Goal: Information Seeking & Learning: Learn about a topic

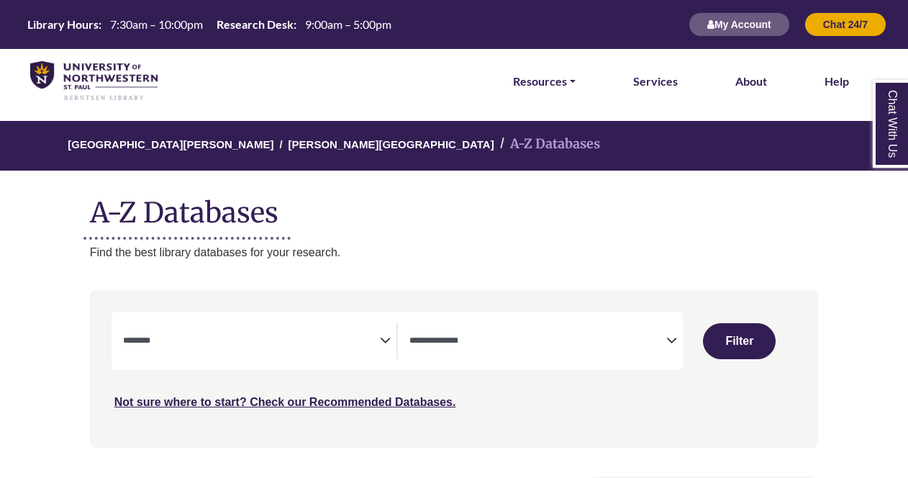
select select "Database Subject Filter"
select select "Database Types Filter"
click at [383, 338] on icon "Search filters" at bounding box center [385, 338] width 11 height 22
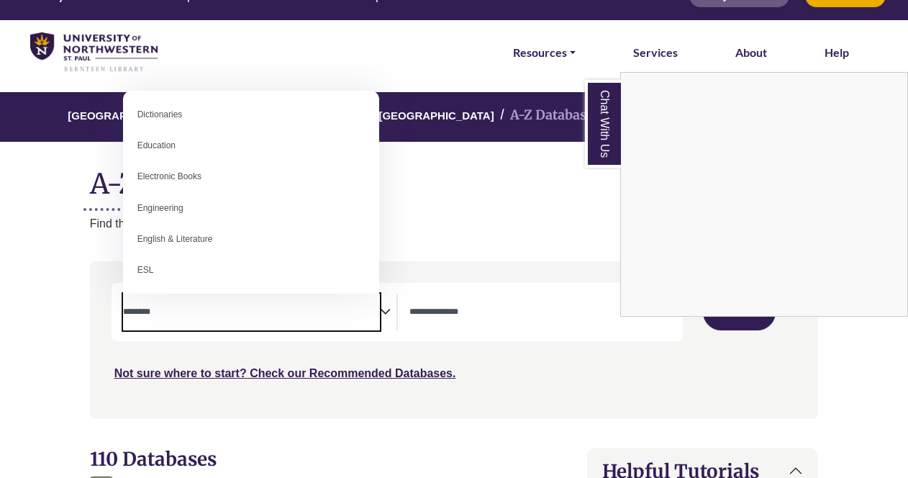
scroll to position [376, 0]
select select "******"
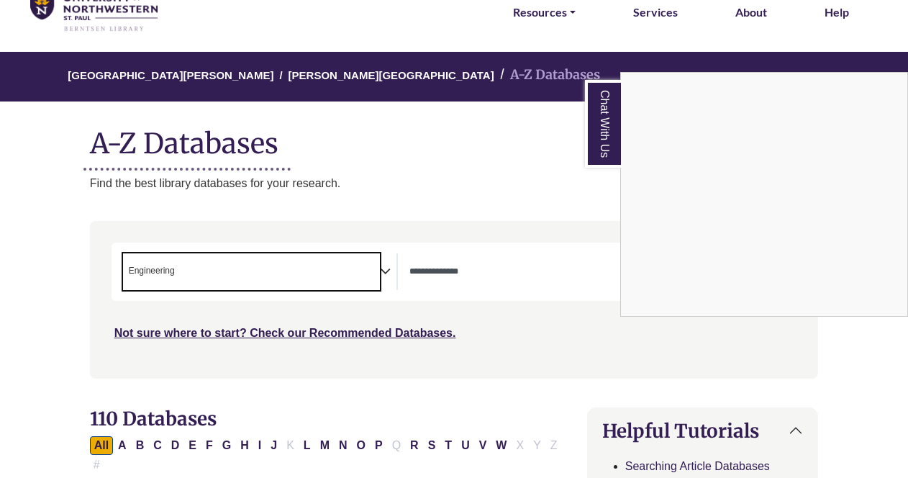
scroll to position [70, 0]
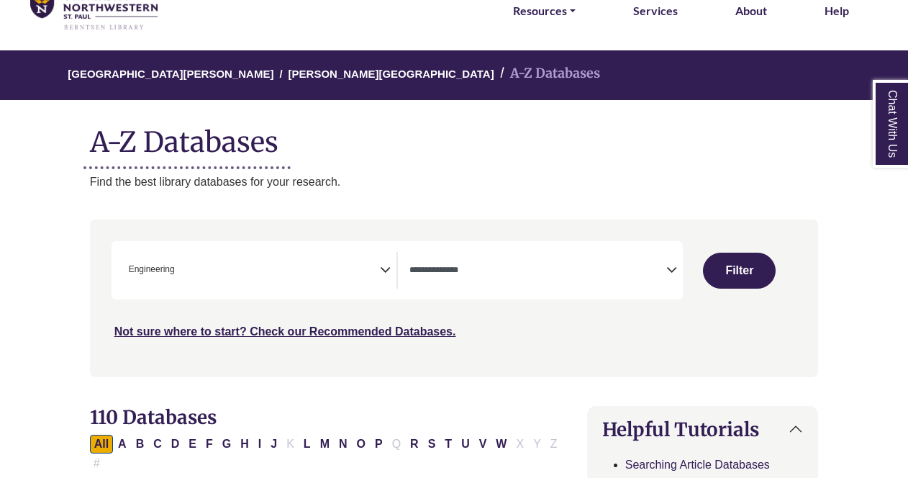
click at [657, 266] on textarea "Search" at bounding box center [537, 271] width 257 height 12
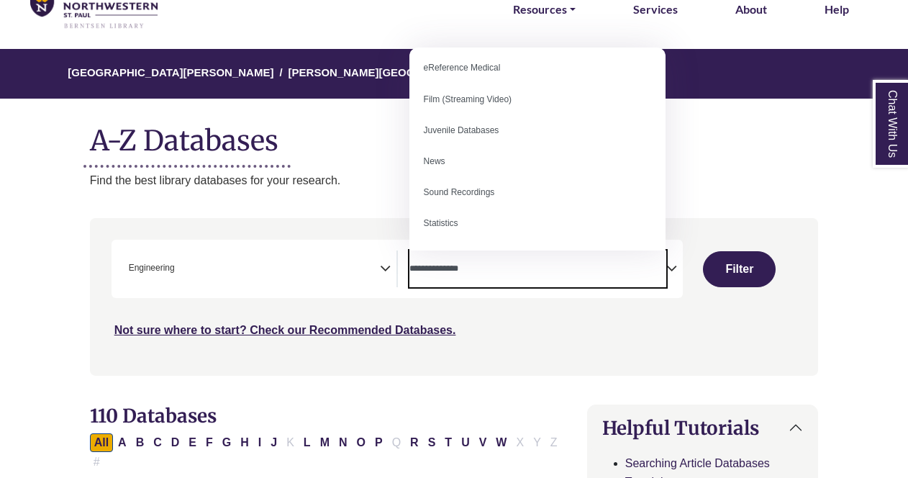
scroll to position [85, 0]
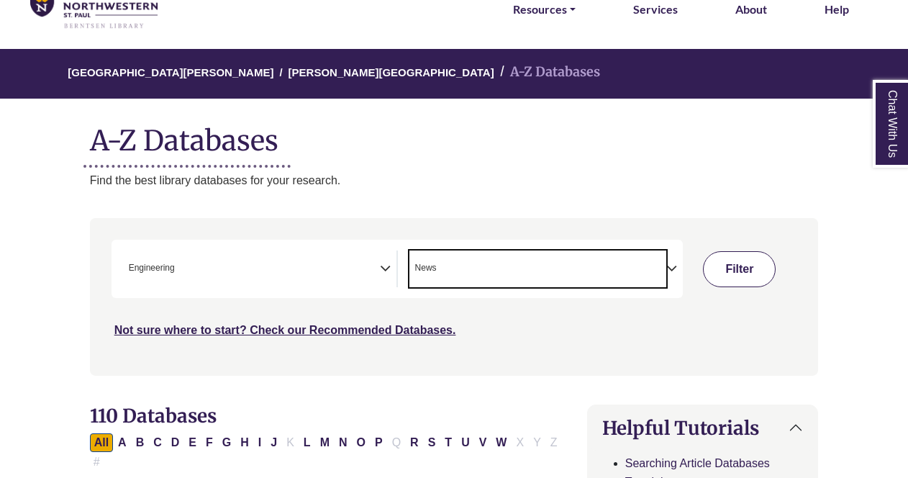
click at [733, 264] on button "Filter" at bounding box center [739, 269] width 73 height 36
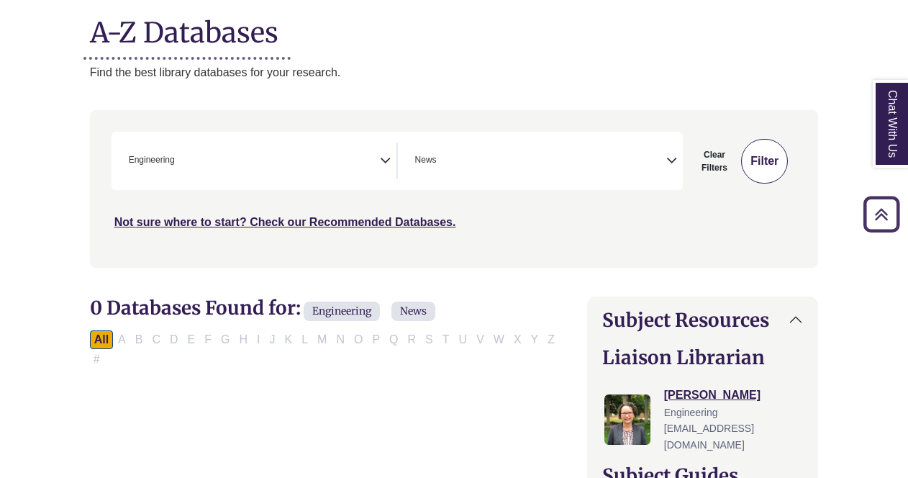
scroll to position [180, 0]
click at [487, 160] on span "× News" at bounding box center [537, 160] width 257 height 37
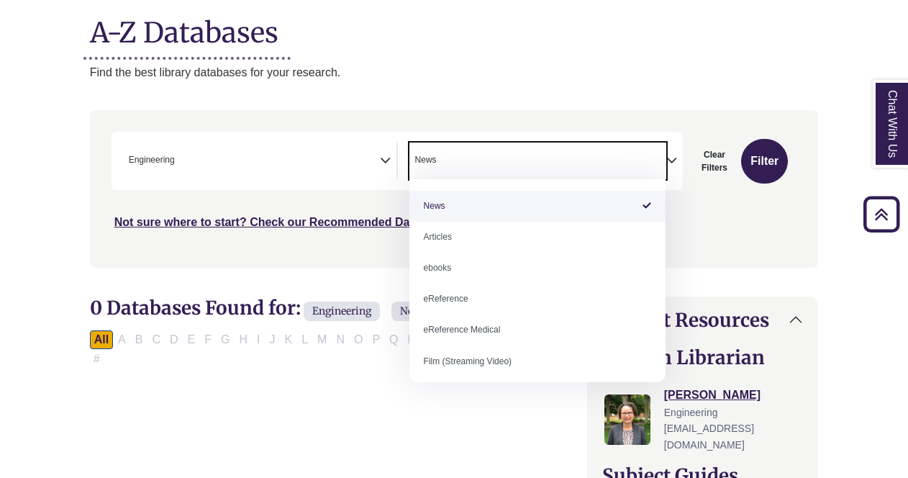
select select "*****"
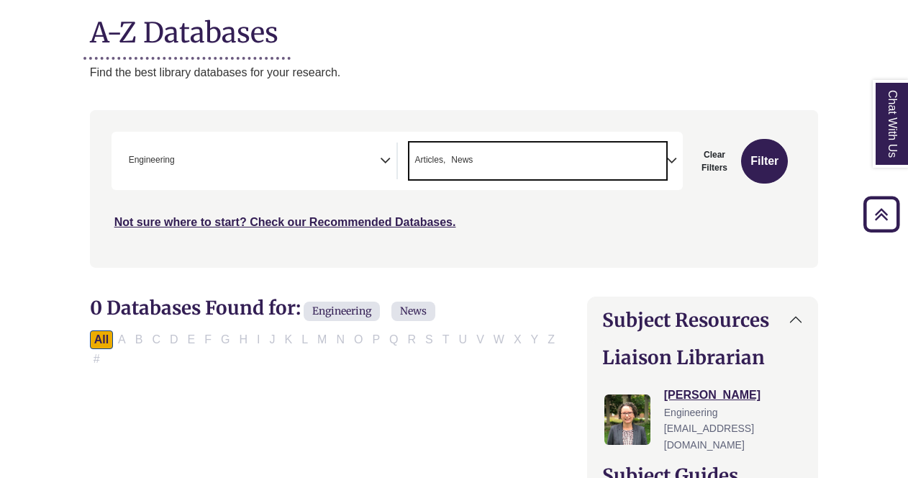
scroll to position [85, 0]
click at [754, 169] on button "Filter" at bounding box center [764, 161] width 47 height 45
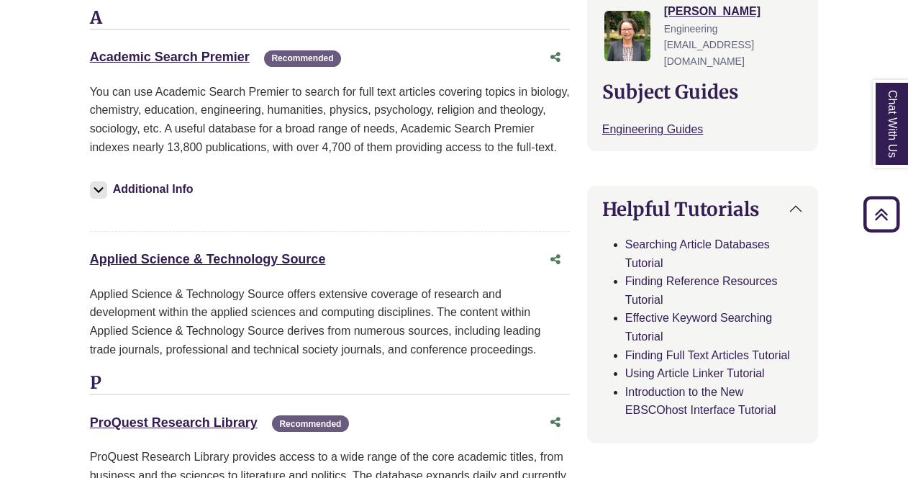
scroll to position [567, 0]
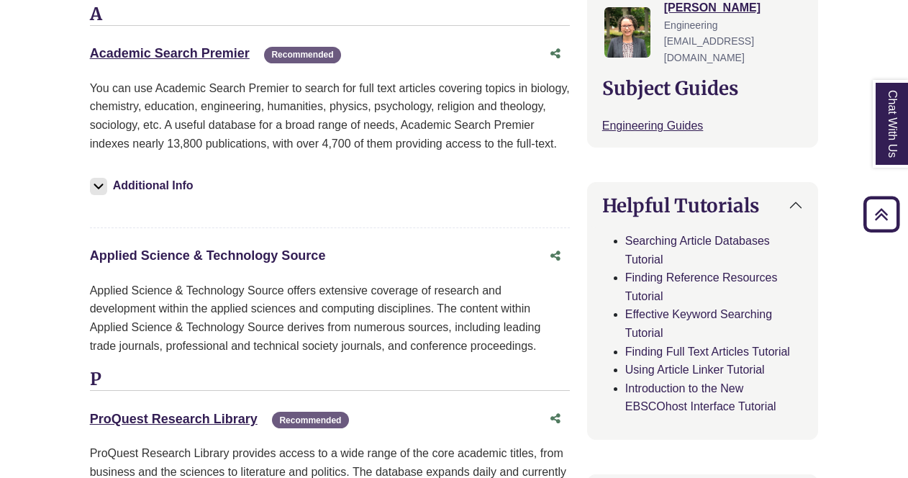
click at [171, 248] on link "Applied Science & Technology Source This link opens in a new window" at bounding box center [208, 255] width 236 height 14
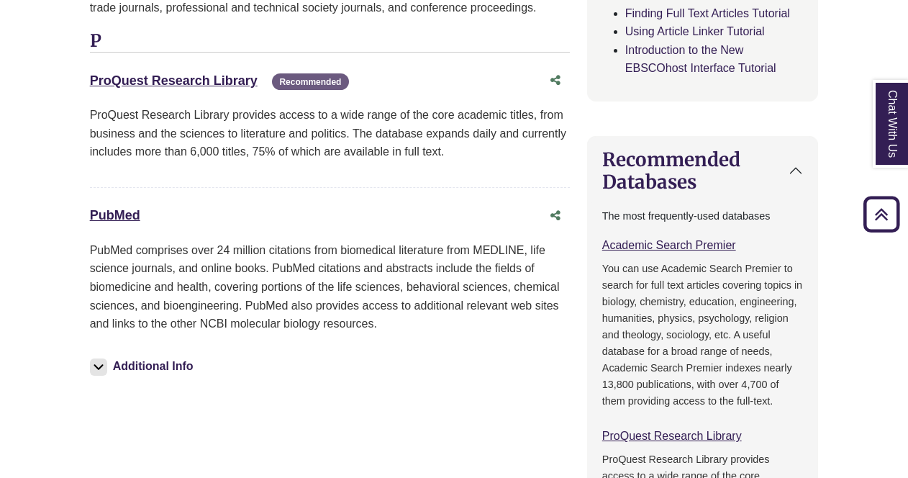
scroll to position [909, 0]
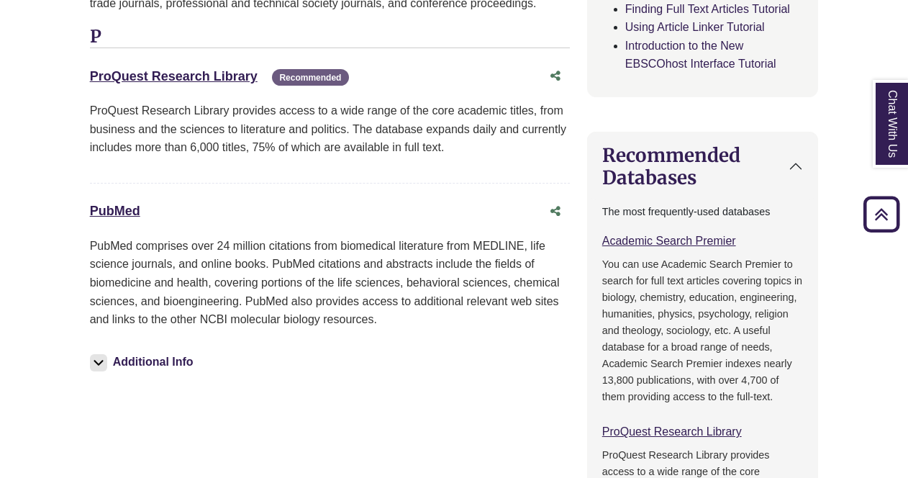
click at [109, 352] on button "Additional Info" at bounding box center [144, 362] width 108 height 20
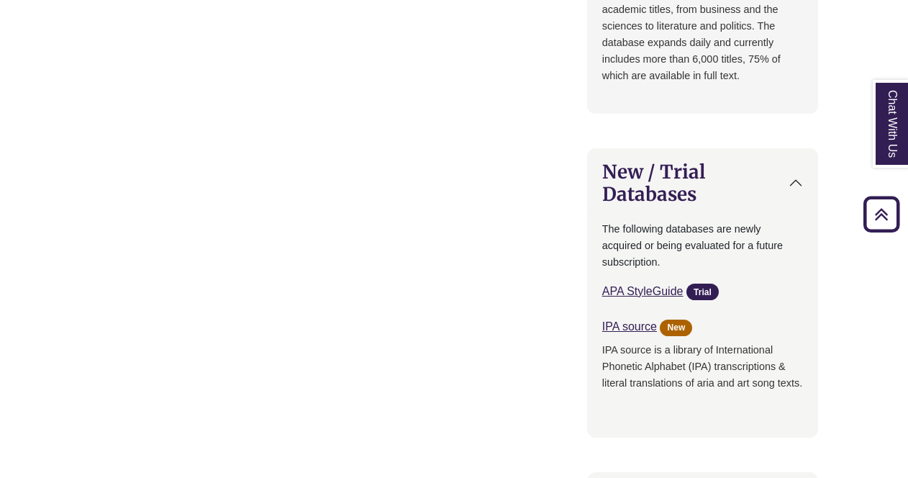
scroll to position [1387, 0]
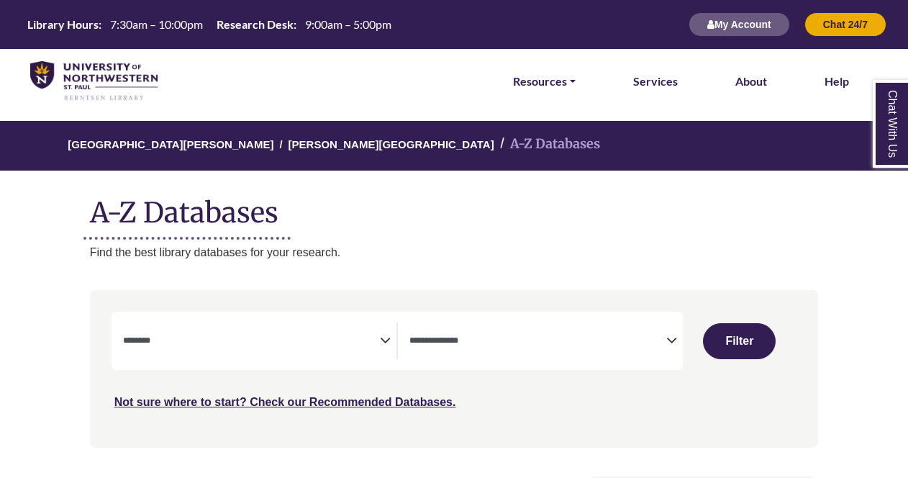
select select "Database Subject Filter"
select select "Database Types Filter"
select select "Database Subject Filter"
select select "Database Types Filter"
click at [191, 353] on span "Search filters" at bounding box center [251, 340] width 257 height 37
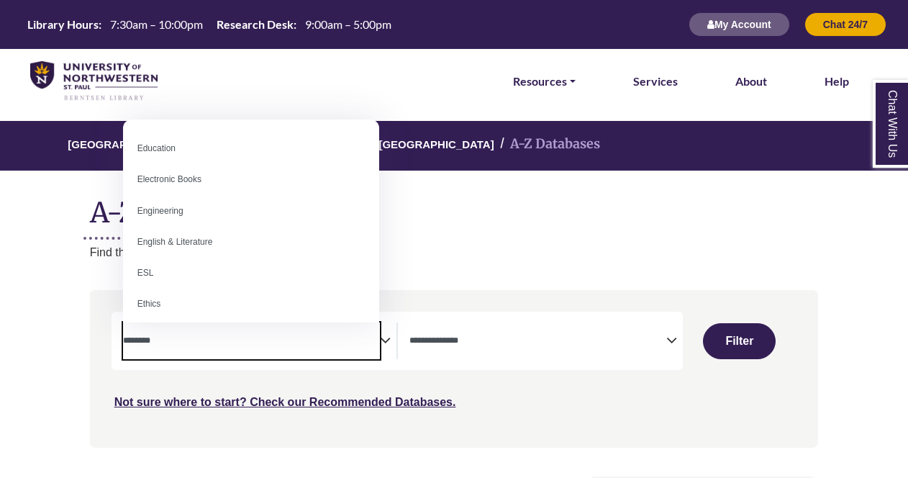
scroll to position [406, 0]
select select "******"
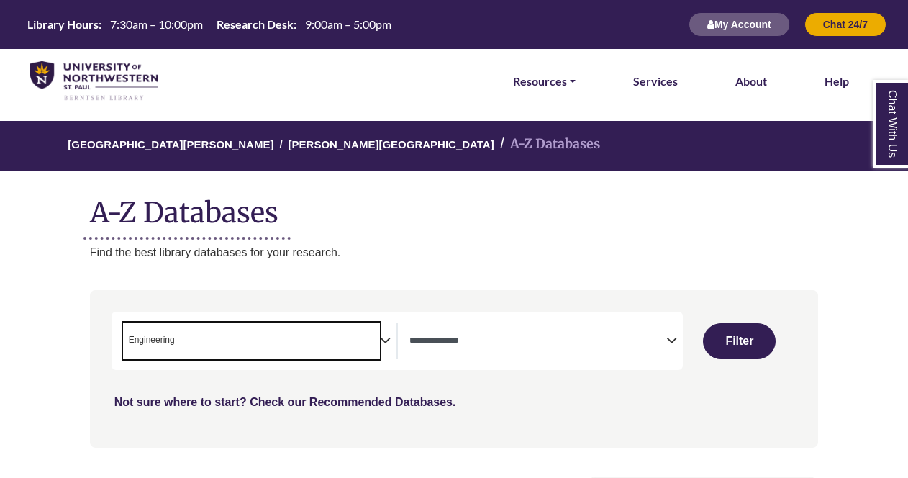
scroll to position [212, 0]
click at [261, 348] on span "× Engineering" at bounding box center [251, 340] width 257 height 37
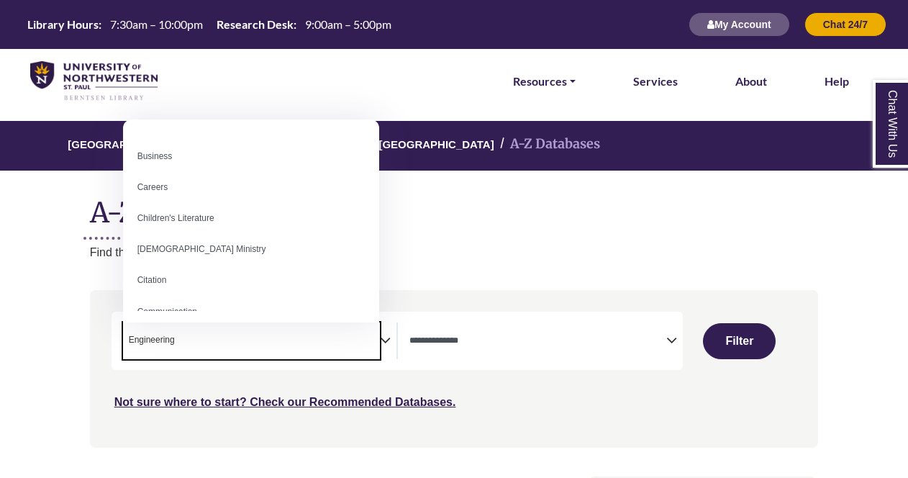
scroll to position [152, 0]
click at [232, 354] on span "× Engineering" at bounding box center [251, 340] width 257 height 37
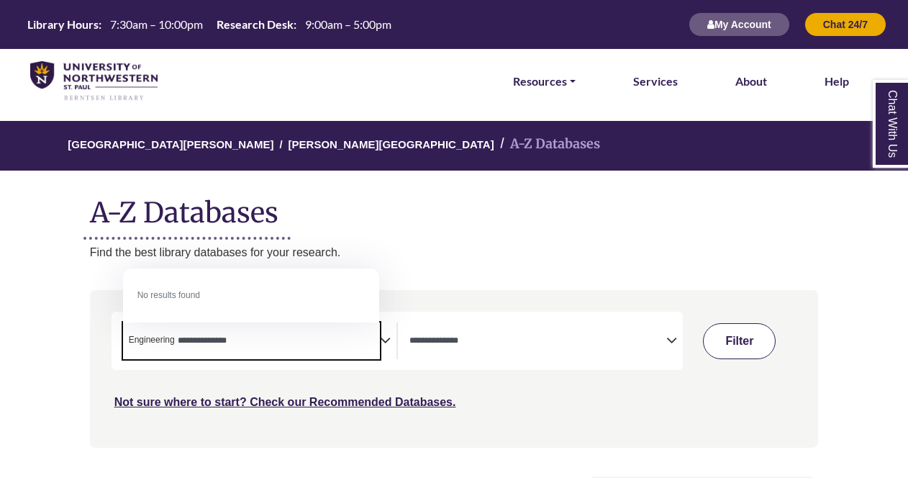
type textarea "**********"
click at [728, 347] on button "Filter" at bounding box center [739, 341] width 73 height 36
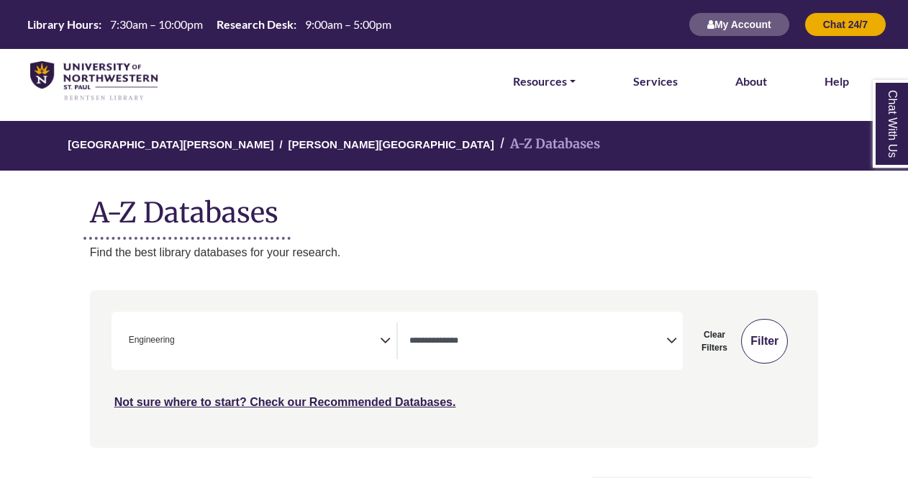
select select "Database Types Filter"
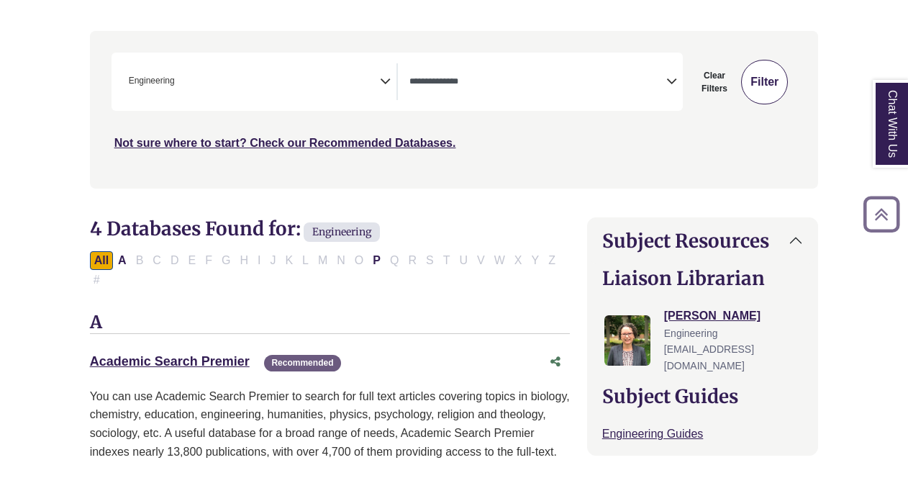
scroll to position [265, 0]
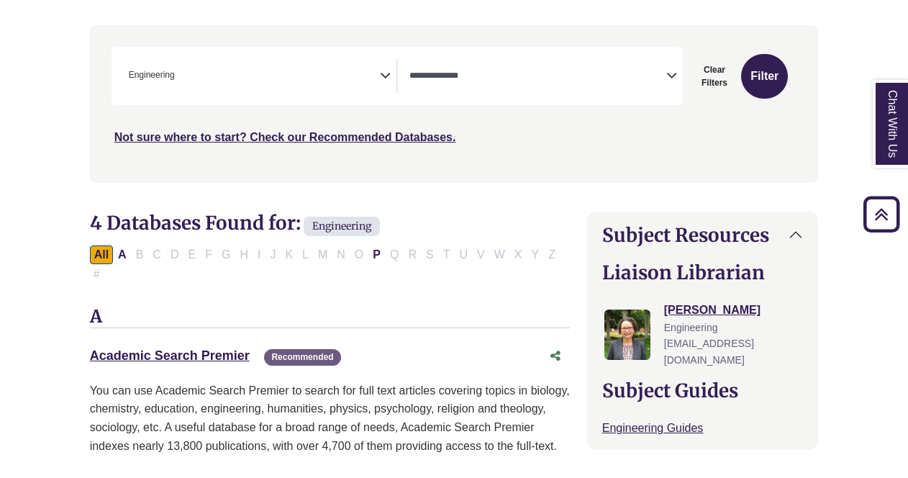
click at [388, 73] on icon "Search filters" at bounding box center [385, 74] width 11 height 22
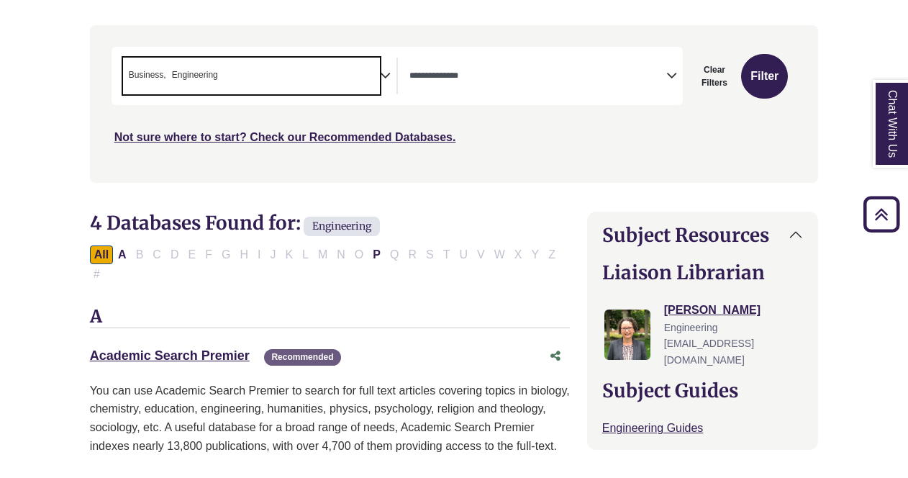
click at [385, 68] on icon "Search filters" at bounding box center [385, 74] width 11 height 22
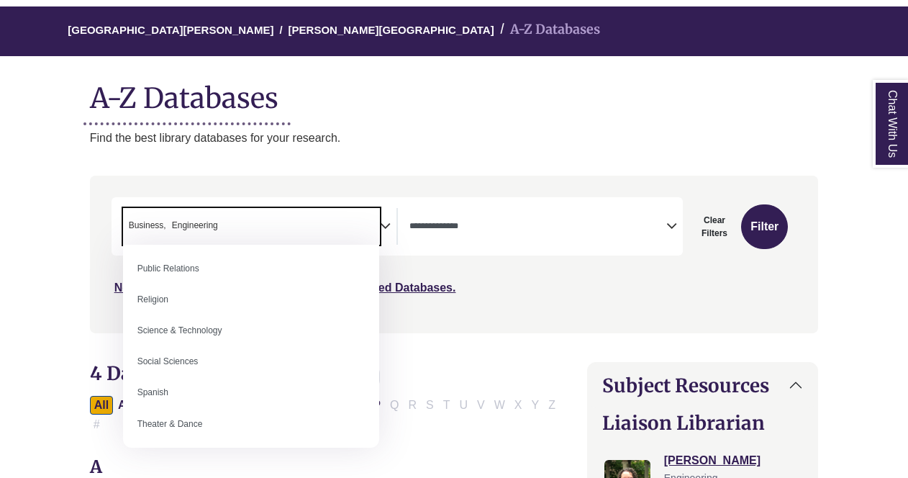
scroll to position [1184, 0]
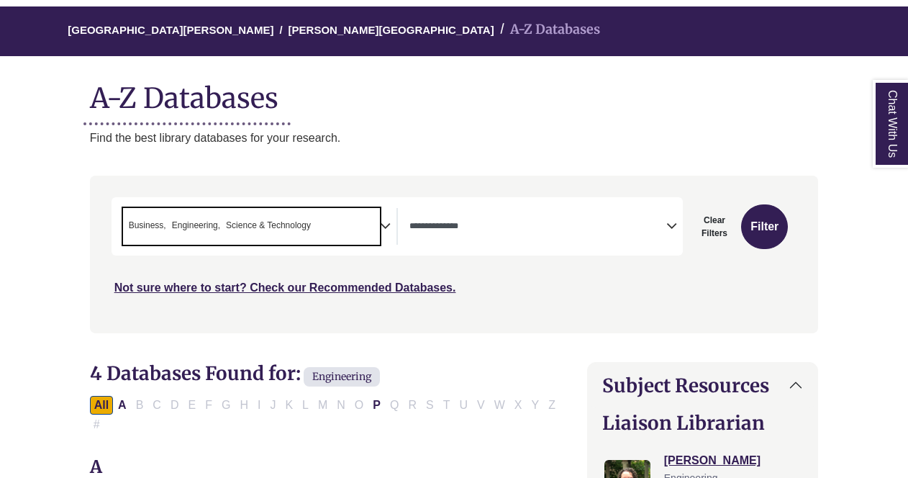
click at [174, 223] on span "Engineering" at bounding box center [196, 226] width 48 height 14
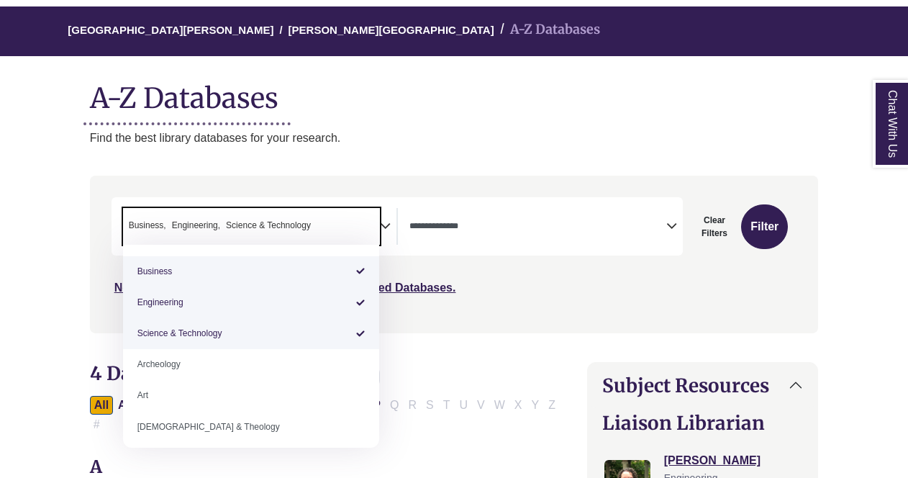
click at [160, 227] on span "Business" at bounding box center [147, 226] width 37 height 14
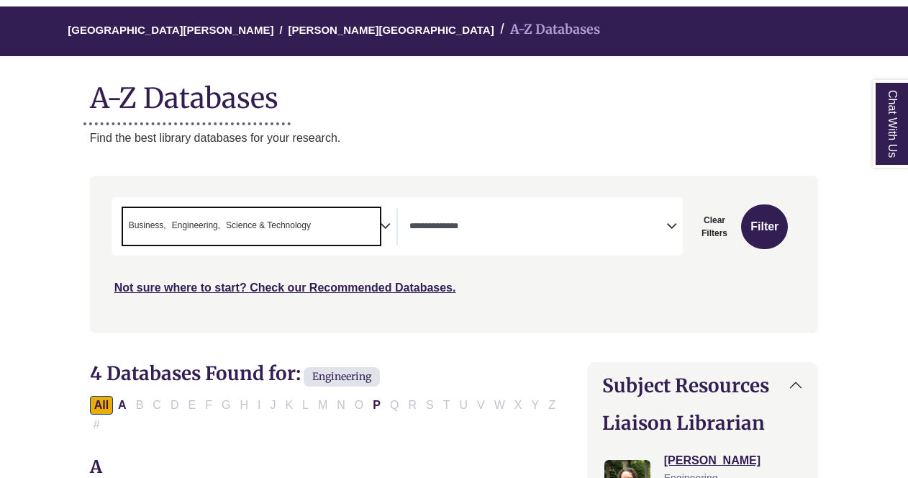
click at [152, 226] on span "Business" at bounding box center [147, 226] width 37 height 14
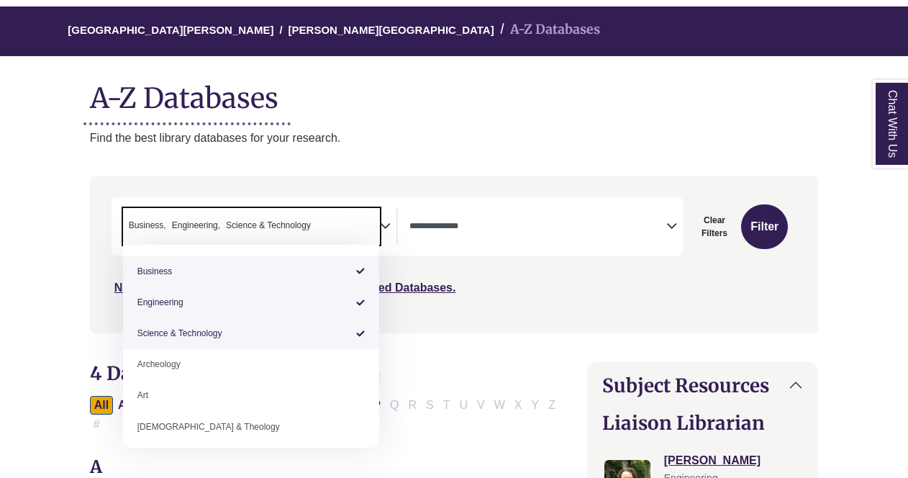
click at [141, 227] on span "Business" at bounding box center [147, 226] width 37 height 14
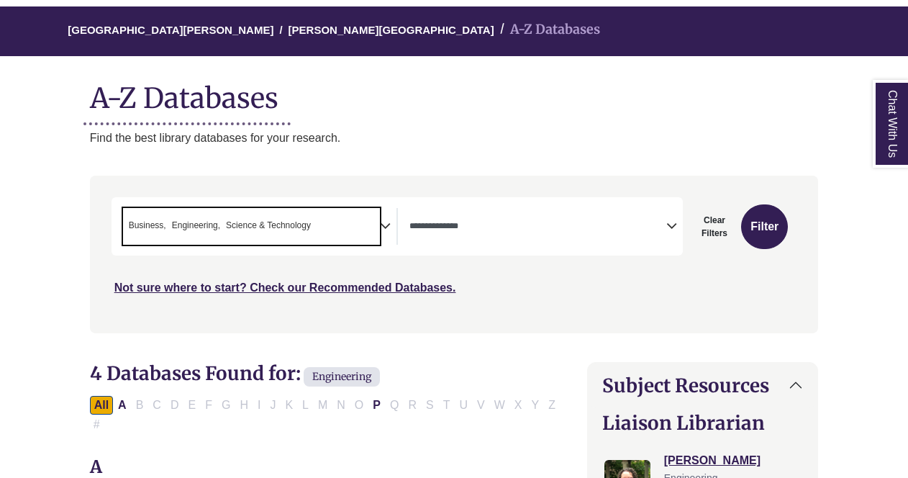
click at [162, 222] on span "Business" at bounding box center [147, 226] width 37 height 14
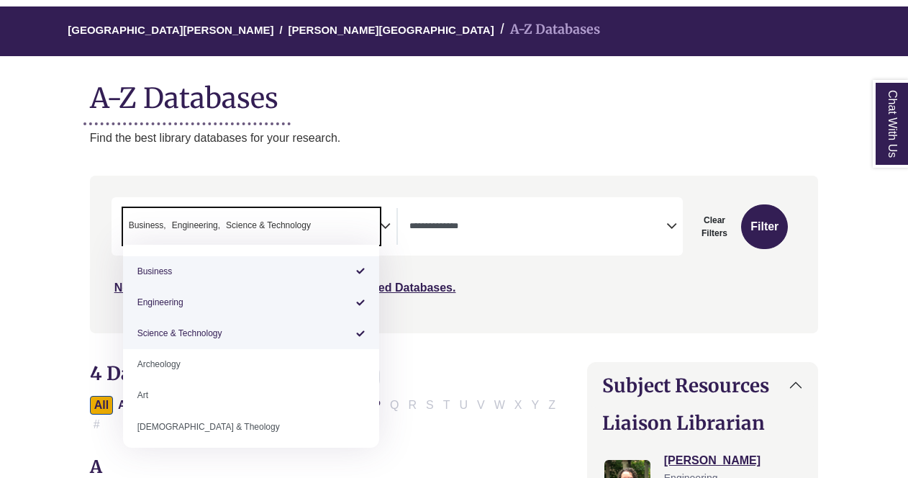
select select "******"
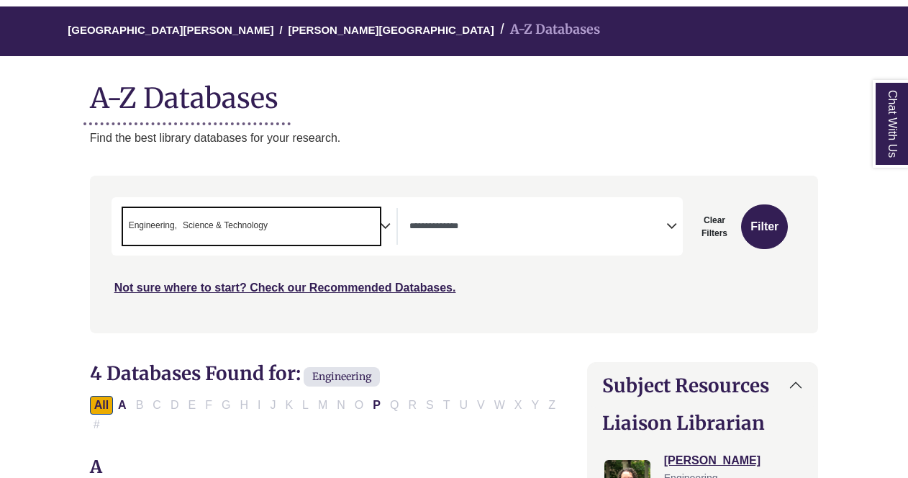
click at [651, 227] on textarea "Search" at bounding box center [537, 228] width 257 height 12
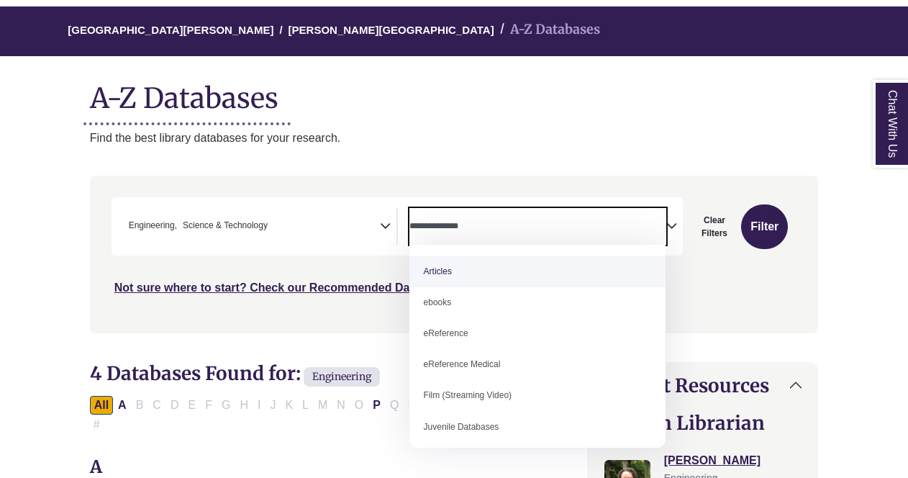
select select "*****"
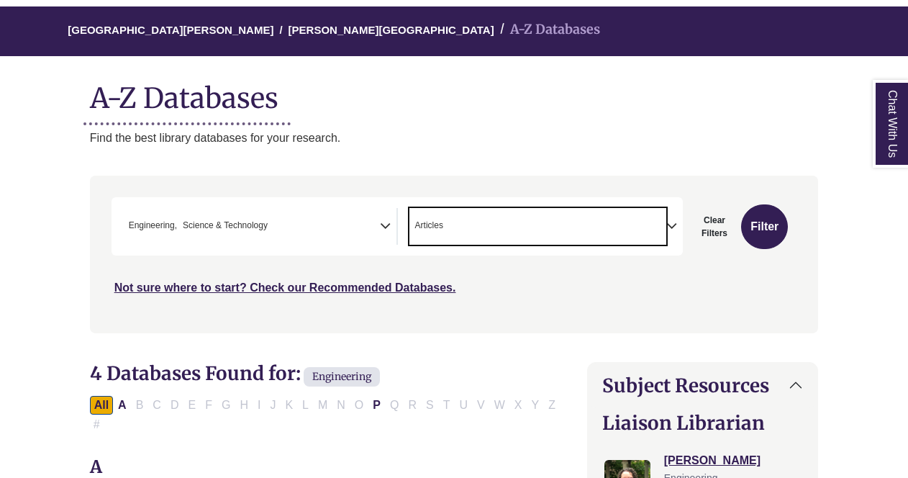
scroll to position [124, 0]
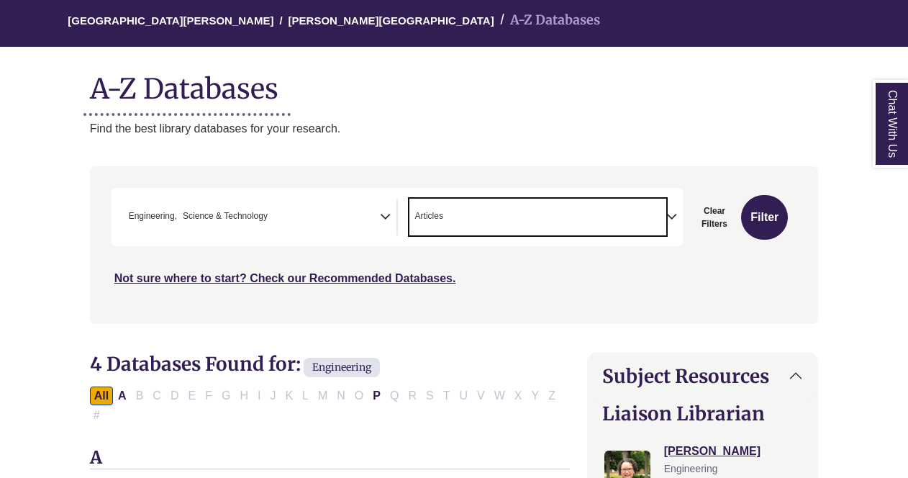
click at [666, 217] on icon "Search filters" at bounding box center [671, 215] width 11 height 22
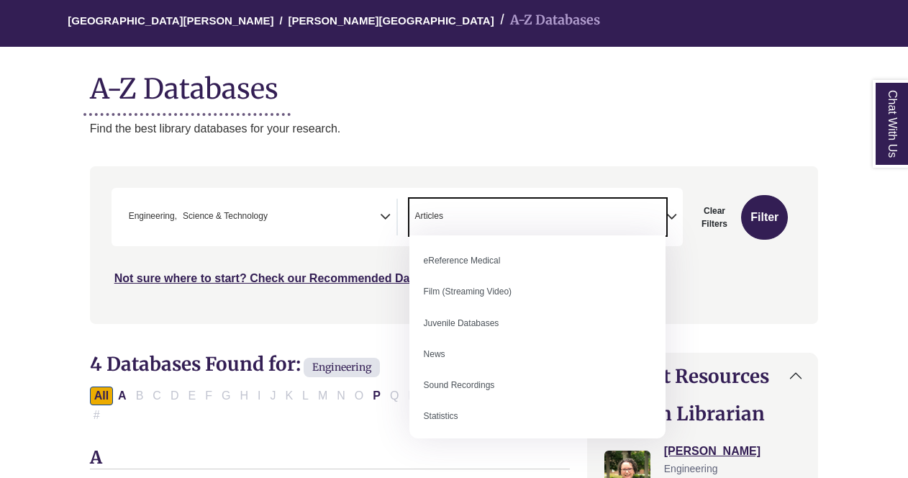
scroll to position [99, 0]
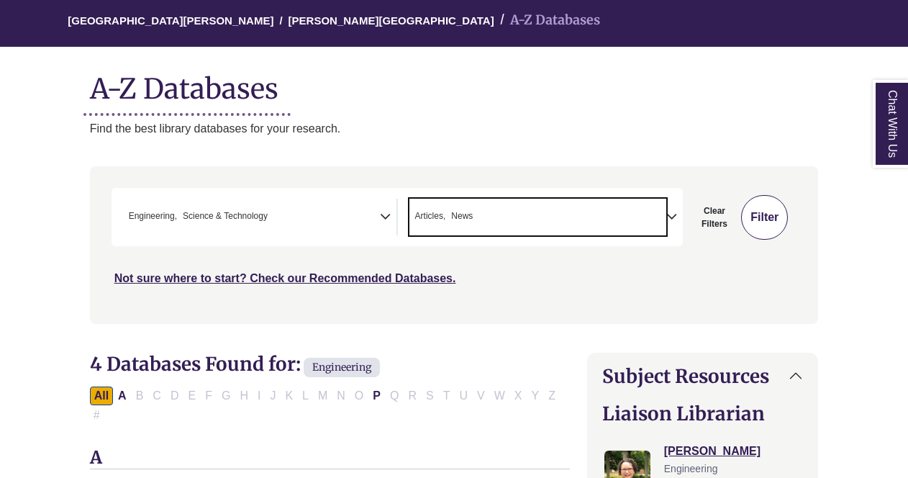
click at [761, 220] on button "Filter" at bounding box center [764, 217] width 47 height 45
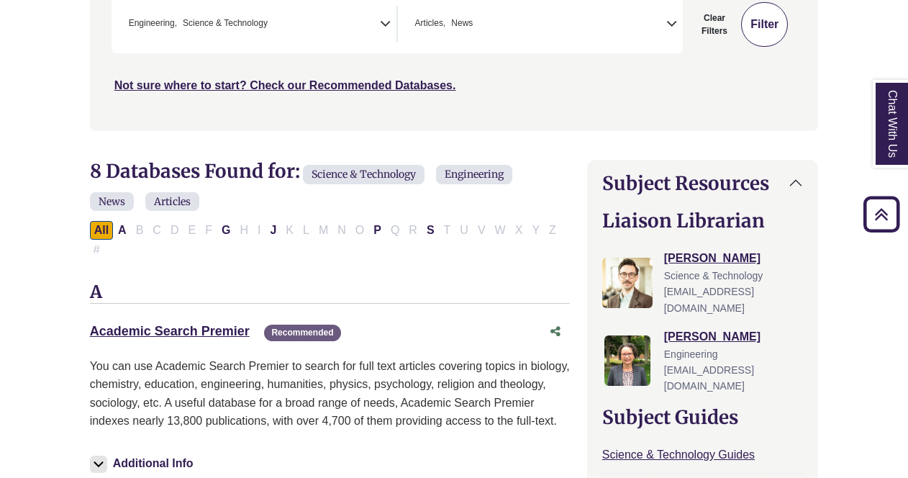
scroll to position [318, 0]
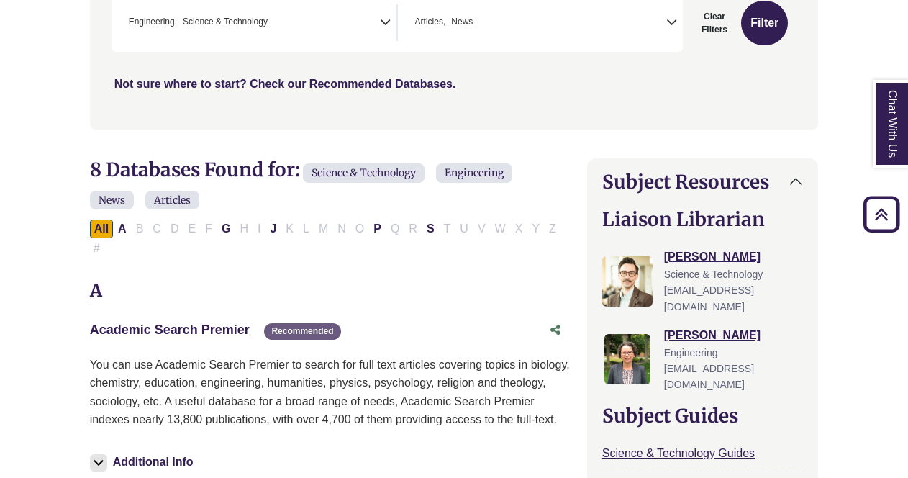
click at [381, 23] on icon "Search filters" at bounding box center [385, 20] width 11 height 22
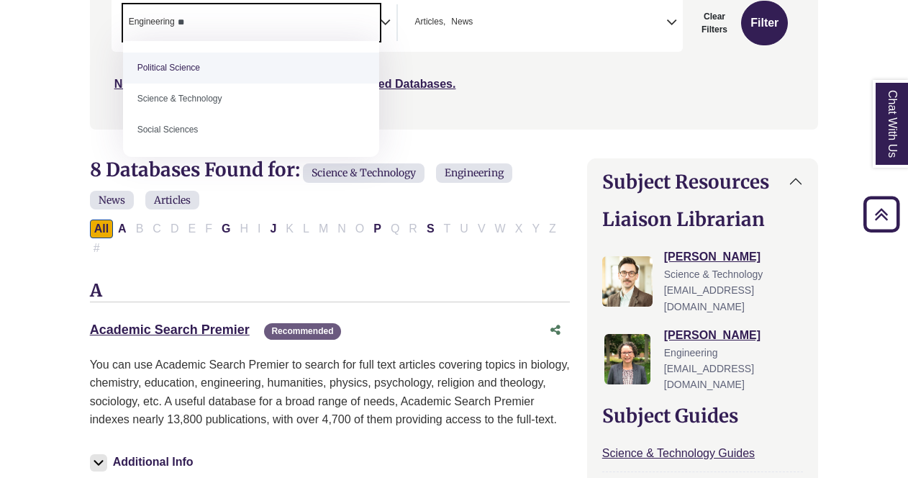
type textarea "*"
select select "Database Subject Filter"
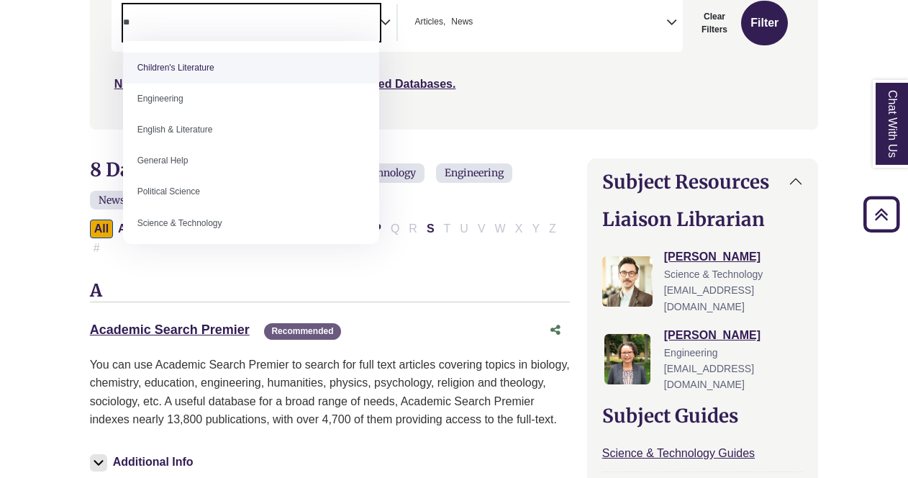
type textarea "*"
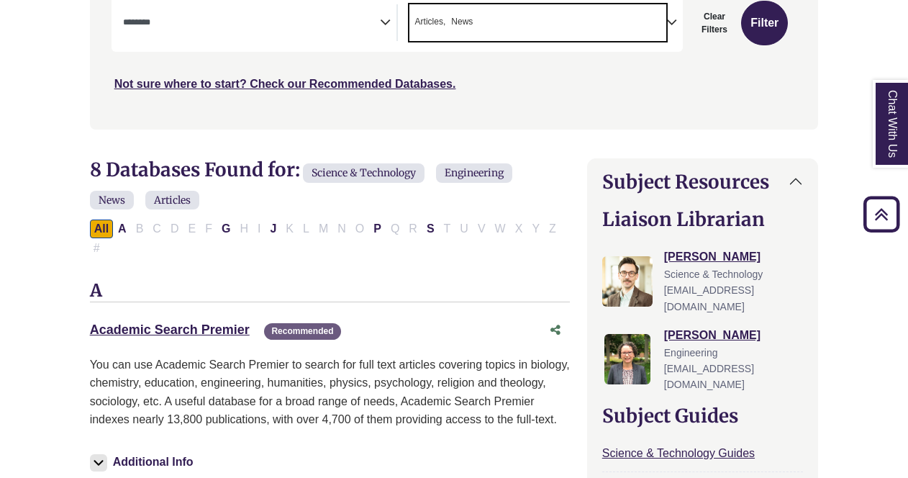
click at [447, 35] on span "× Articles × News" at bounding box center [537, 22] width 257 height 37
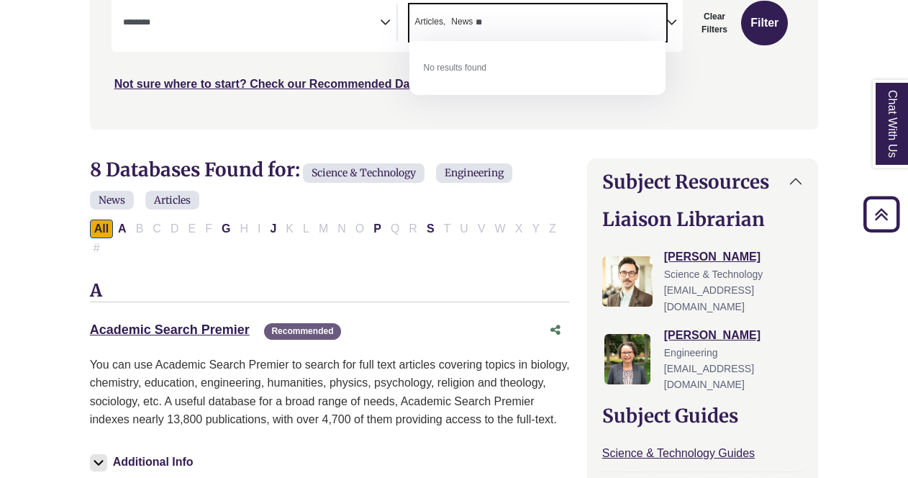
type textarea "*"
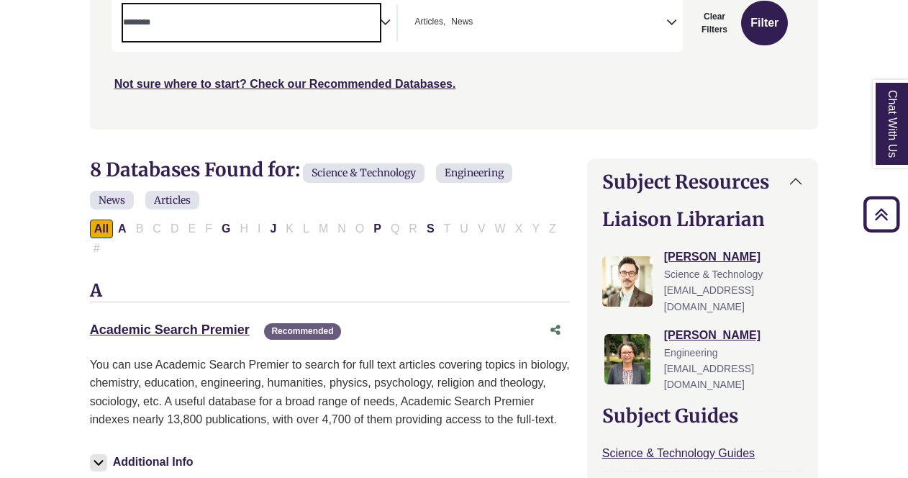
click at [240, 32] on span "Search filters" at bounding box center [251, 22] width 257 height 37
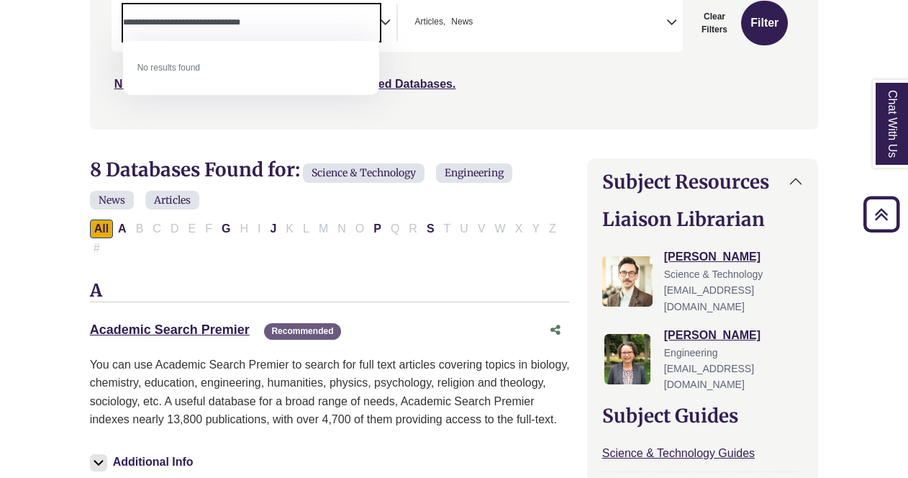
type textarea "**********"
click at [557, 20] on span "× Articles × News" at bounding box center [537, 22] width 257 height 37
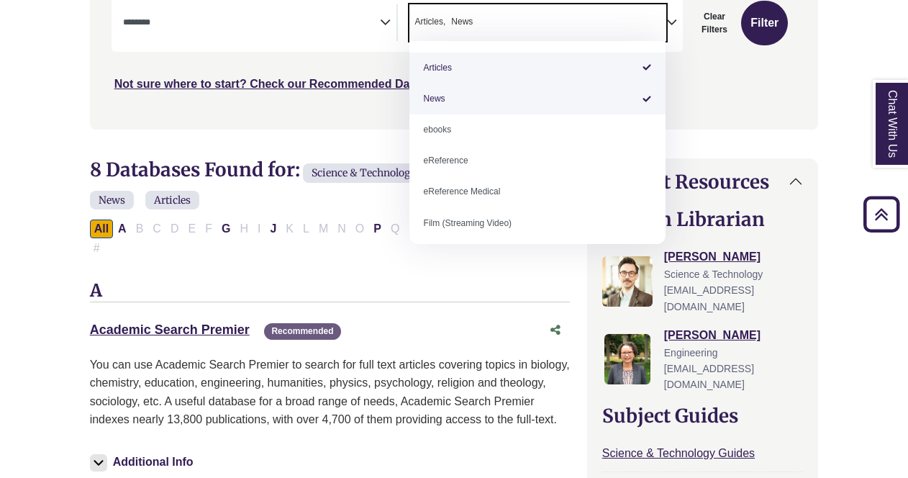
click at [381, 35] on div "**********" at bounding box center [259, 22] width 273 height 37
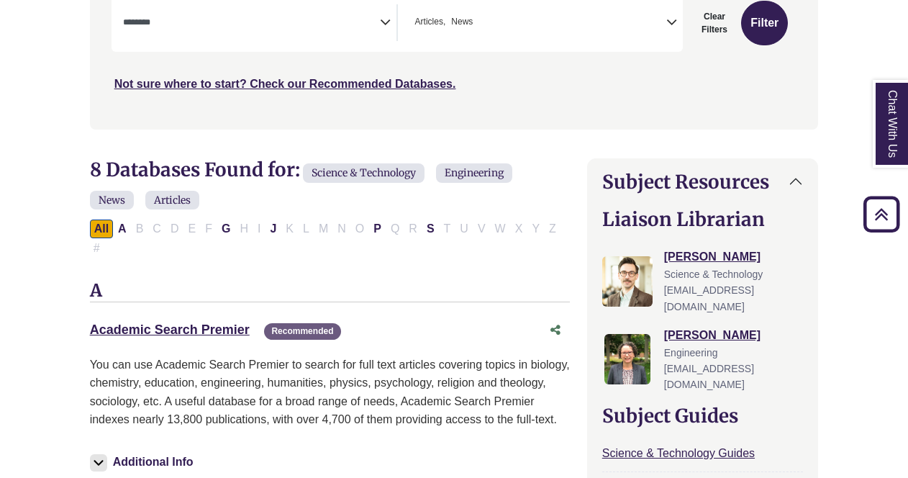
click at [383, 24] on icon "Search filters" at bounding box center [385, 20] width 11 height 22
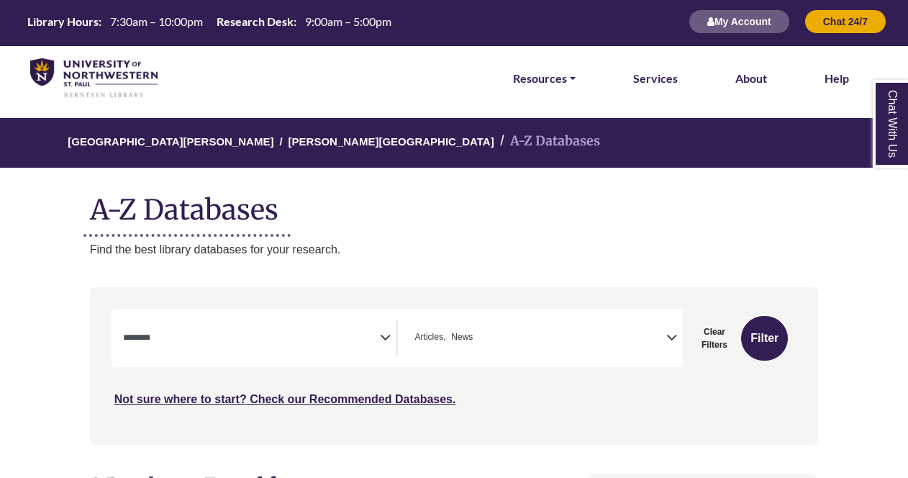
scroll to position [0, 0]
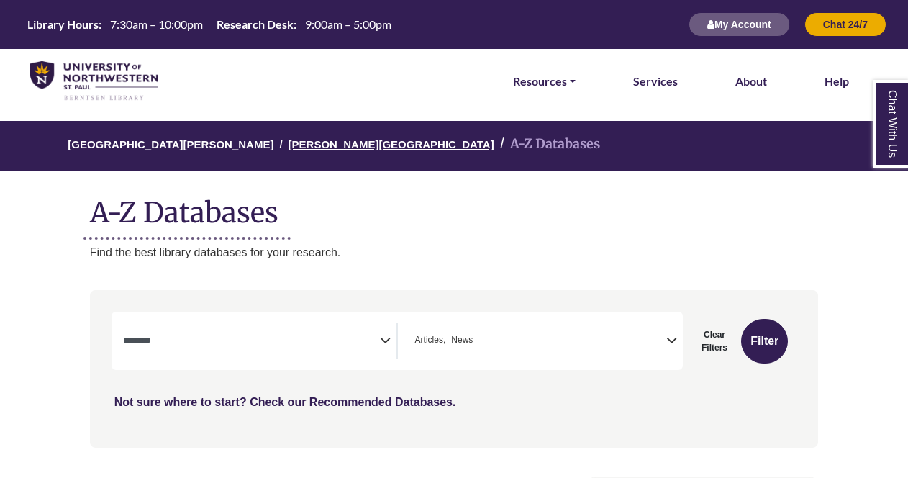
click at [312, 144] on link "[PERSON_NAME][GEOGRAPHIC_DATA]" at bounding box center [391, 143] width 206 height 14
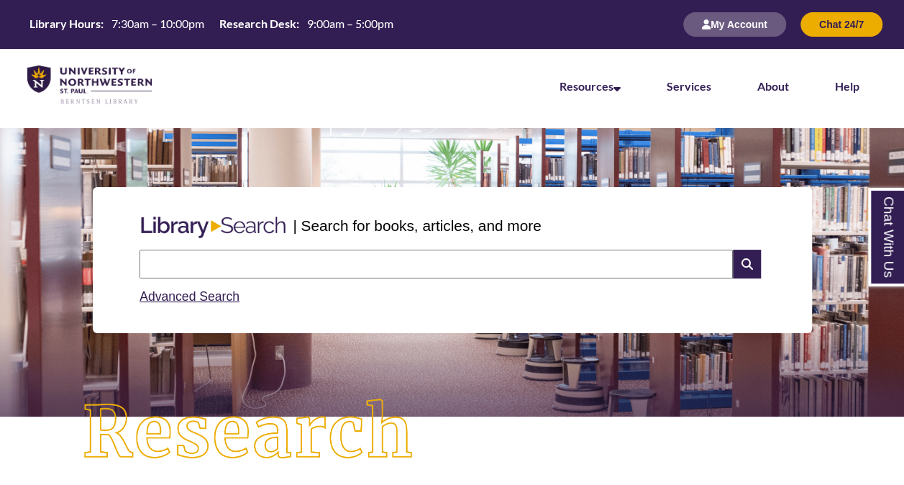
click at [218, 265] on input "text" at bounding box center [436, 264] width 593 height 29
type input "**********"
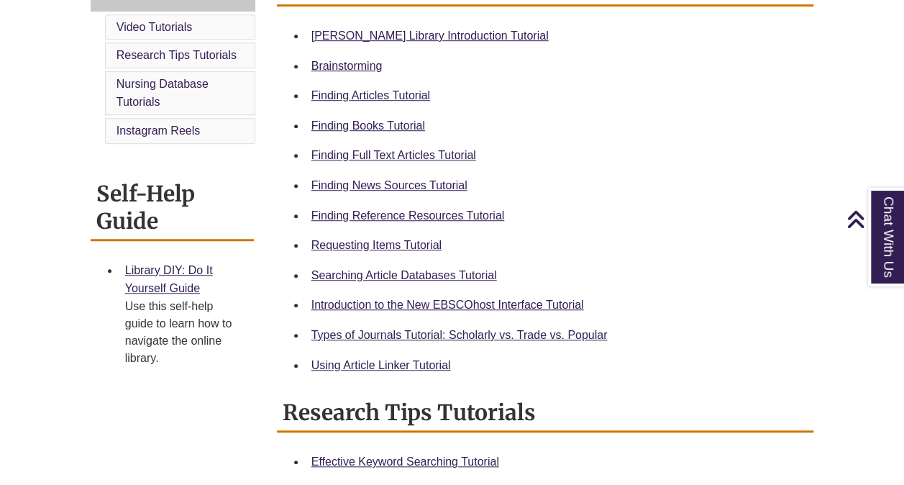
scroll to position [437, 0]
click at [353, 157] on link "Finding Full Text Articles Tutorial" at bounding box center [393, 154] width 165 height 12
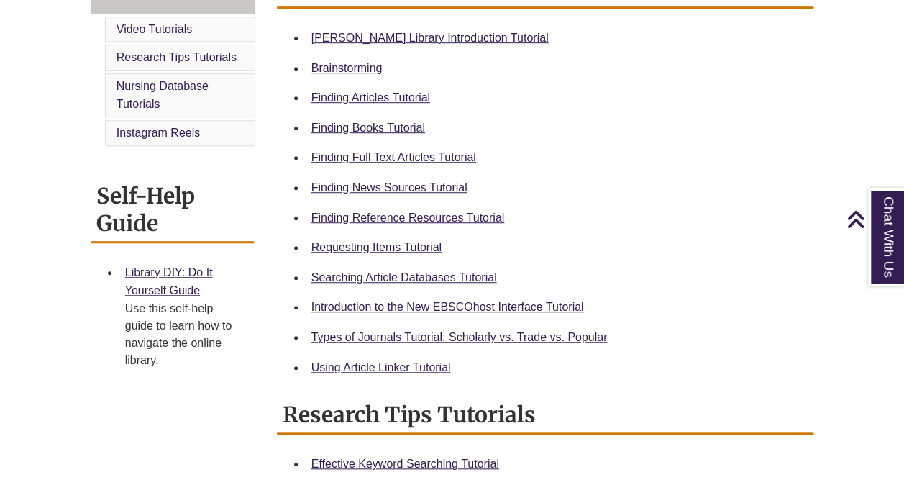
scroll to position [439, 0]
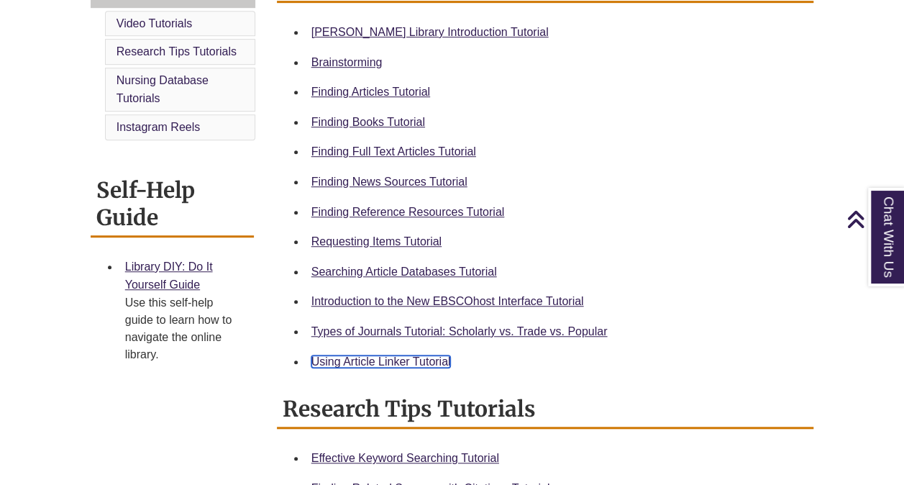
click at [415, 360] on link "Using Article Linker Tutorial" at bounding box center [381, 361] width 140 height 12
